Goal: Check status: Check status

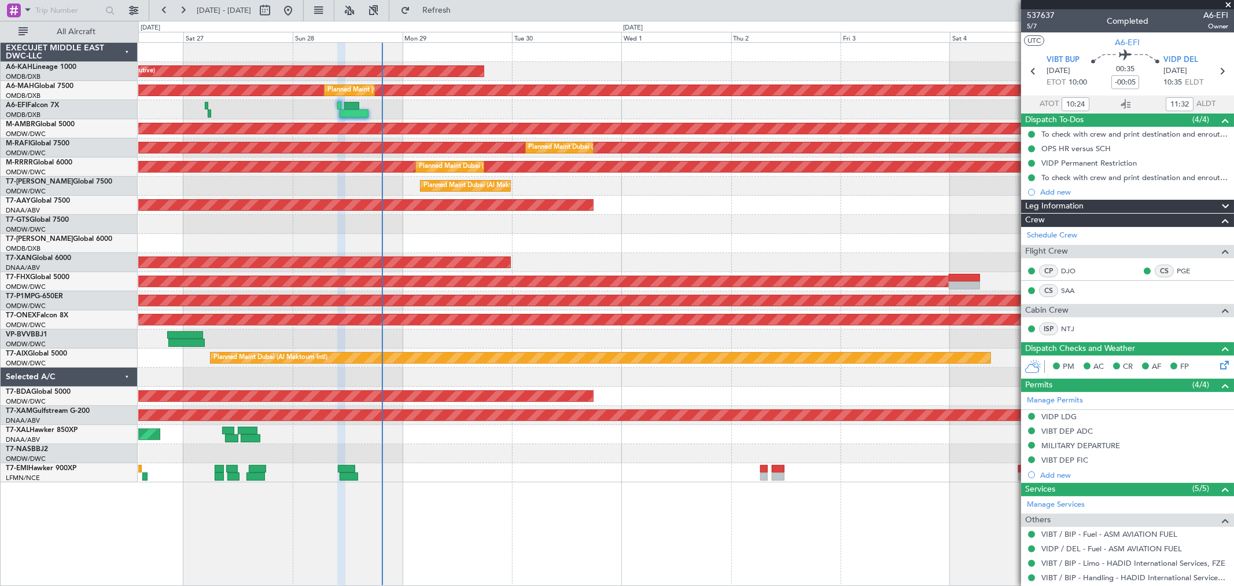
click at [484, 120] on div "Planned Maint [GEOGRAPHIC_DATA] (Al Bateen Executive) Planned Maint [GEOGRAPHIC…" at bounding box center [685, 262] width 1095 height 439
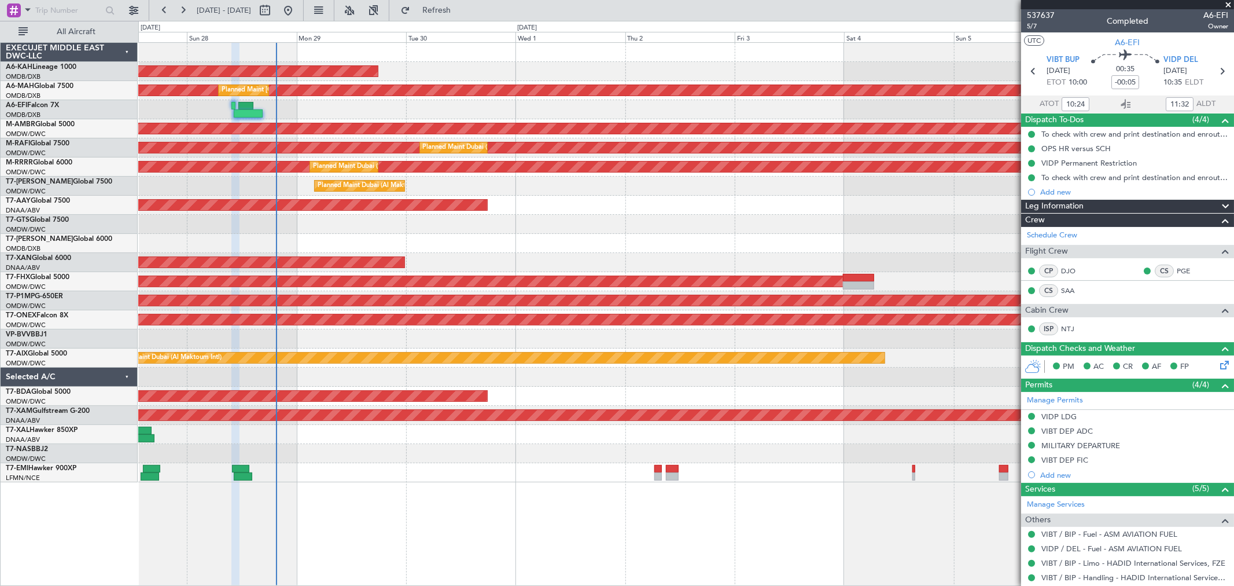
click at [488, 222] on div at bounding box center [685, 224] width 1095 height 19
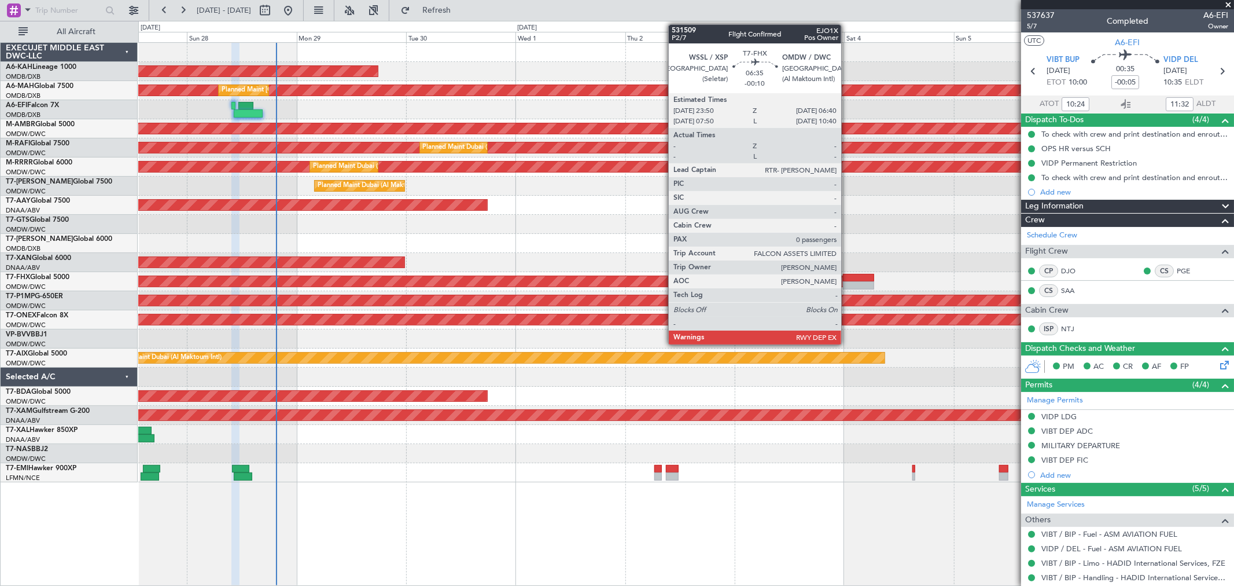
click at [847, 279] on div at bounding box center [858, 278] width 31 height 8
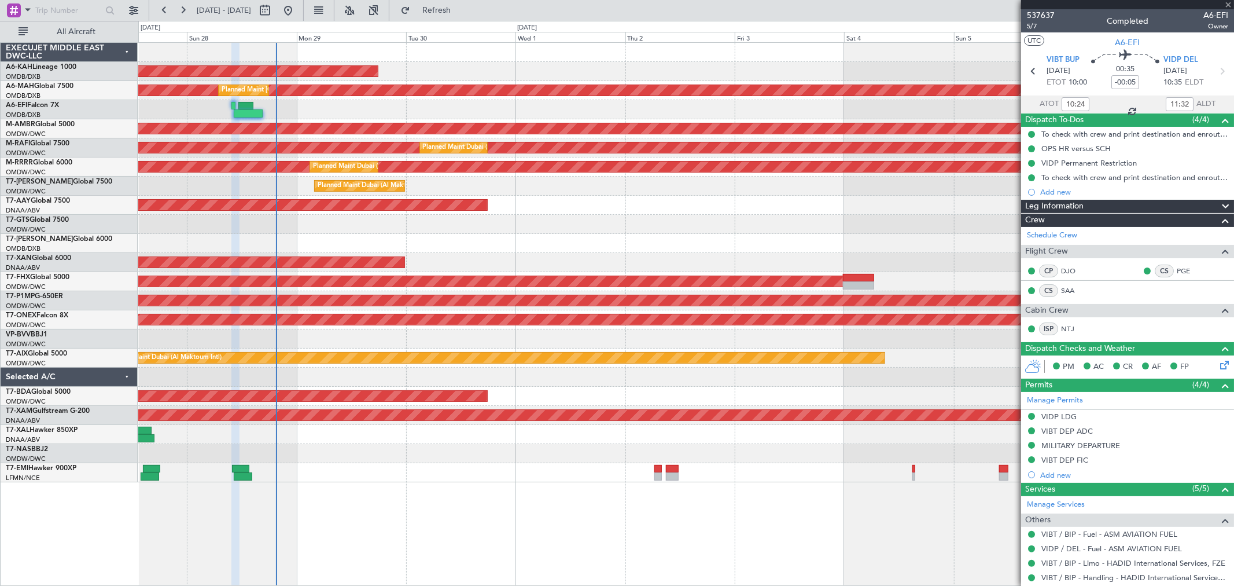
type input "-00:10"
type input "0"
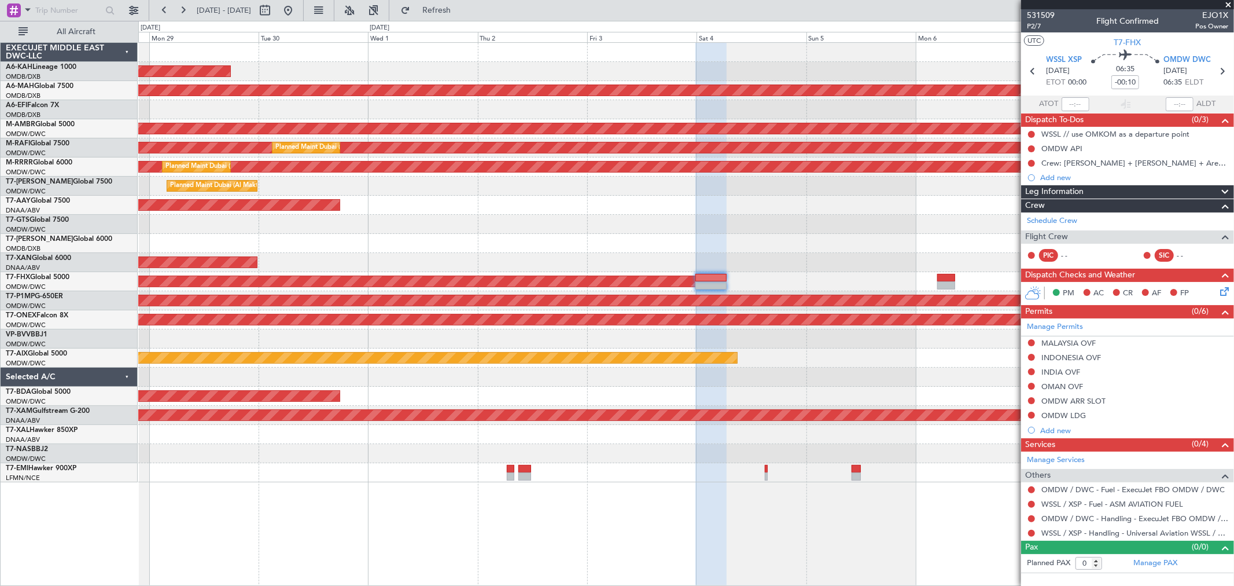
click at [768, 212] on div "Unplanned Maint [GEOGRAPHIC_DATA] (Al Maktoum Intl) Unplanned Maint [GEOGRAPHIC…" at bounding box center [685, 205] width 1095 height 19
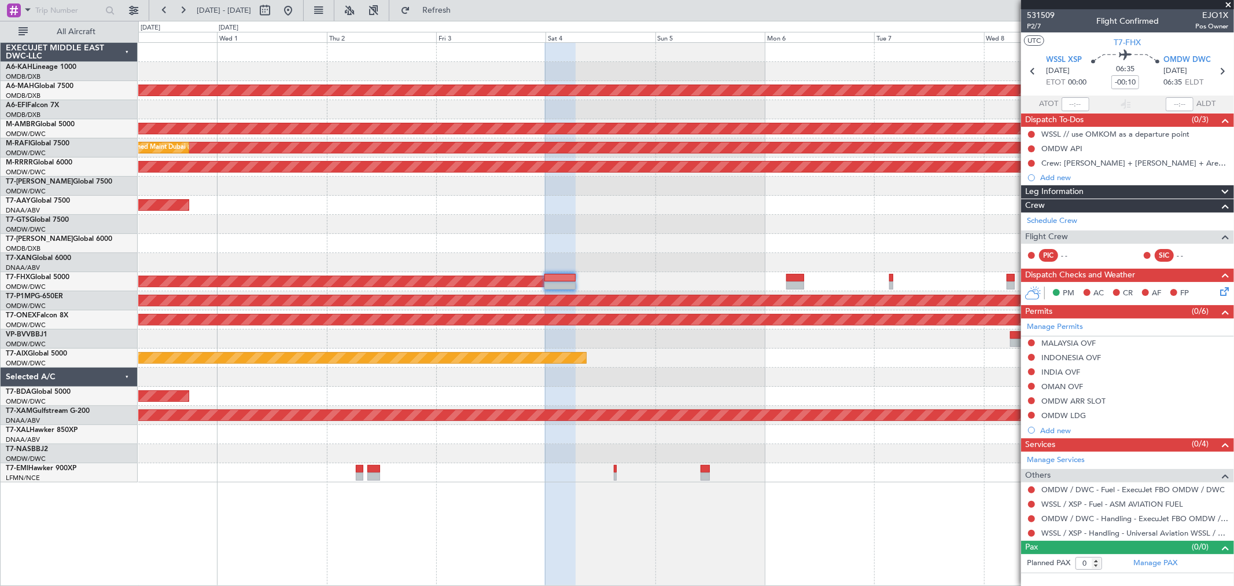
click at [805, 237] on div at bounding box center [685, 243] width 1095 height 19
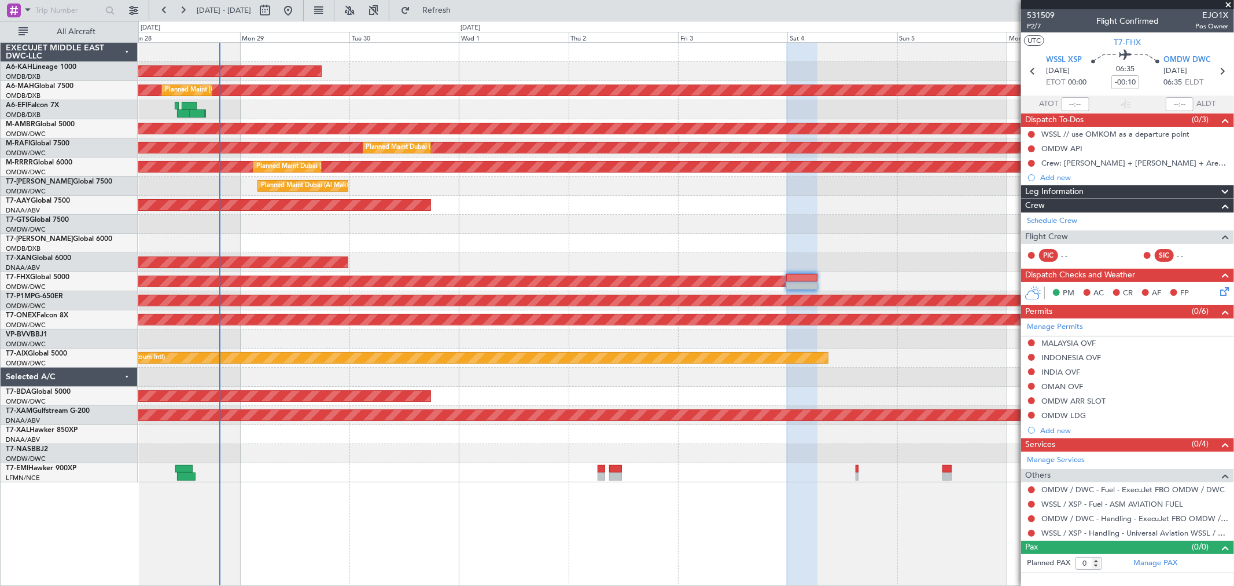
click at [753, 219] on div at bounding box center [685, 224] width 1095 height 19
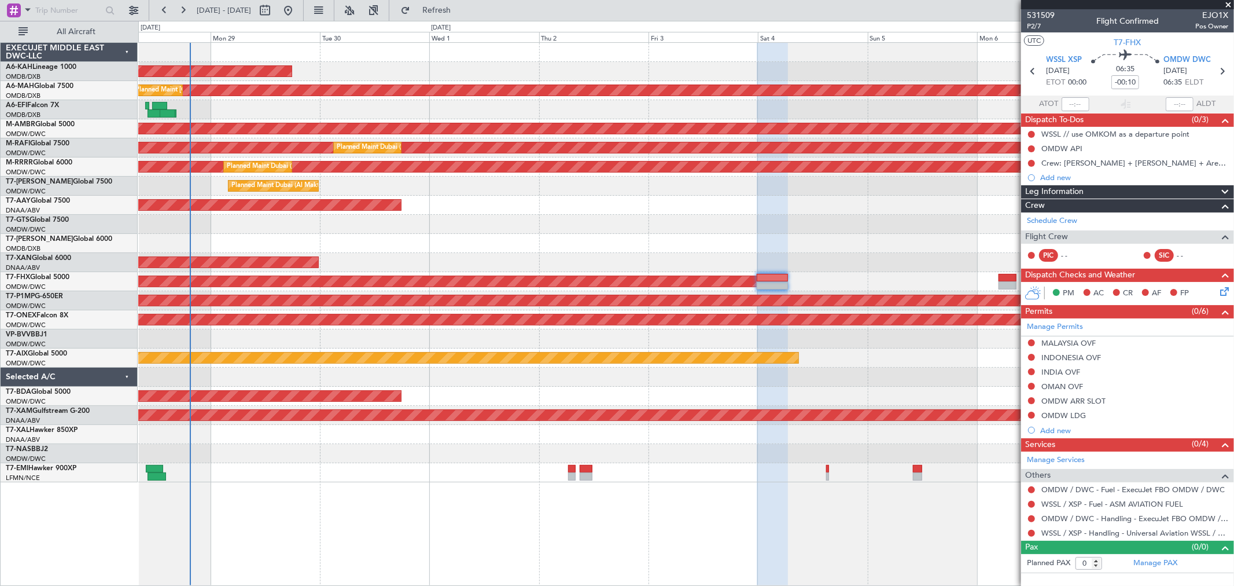
click at [328, 333] on div at bounding box center [685, 338] width 1095 height 19
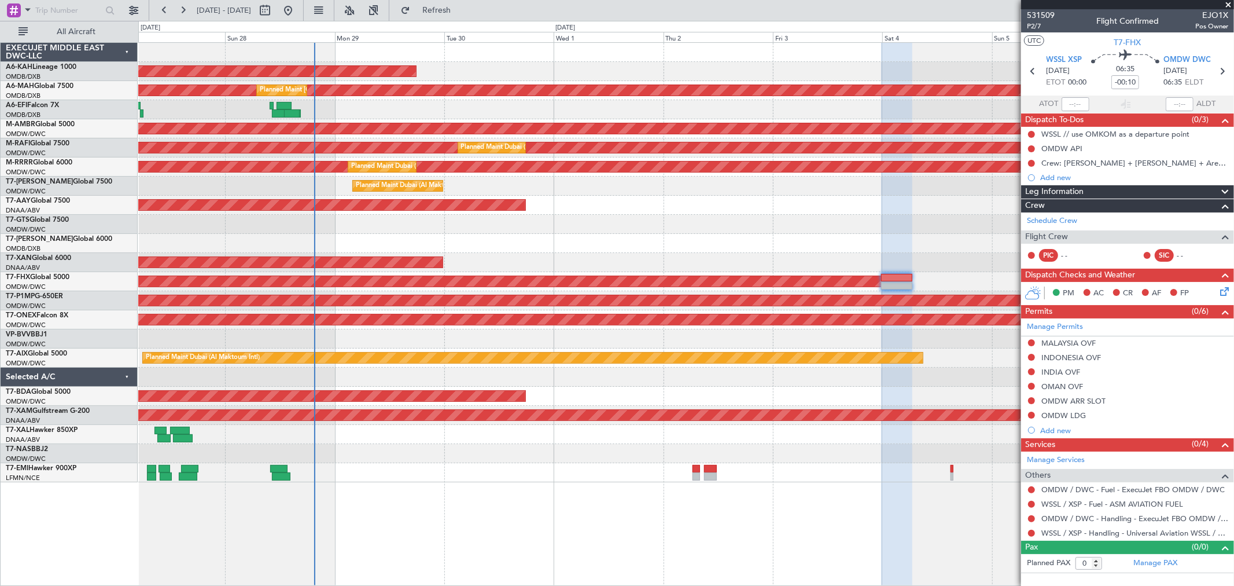
click at [474, 461] on div at bounding box center [685, 453] width 1095 height 19
